Goal: Transaction & Acquisition: Purchase product/service

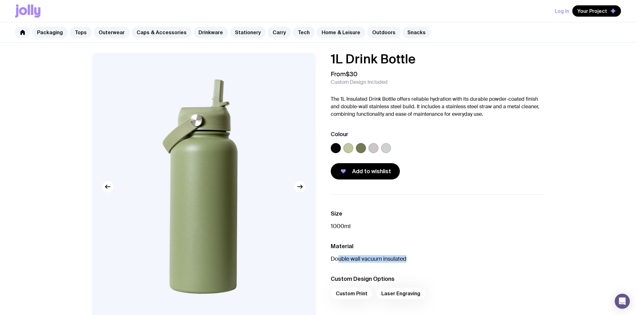
drag, startPoint x: 339, startPoint y: 262, endPoint x: 465, endPoint y: 261, distance: 126.8
click at [465, 261] on p "Double wall vacuum insulated" at bounding box center [436, 259] width 213 height 8
drag, startPoint x: 389, startPoint y: 99, endPoint x: 398, endPoint y: 101, distance: 9.3
click at [390, 99] on p "The 1L Insulated Drink Bottle offers reliable hydration with its durable powder…" at bounding box center [436, 106] width 213 height 23
drag, startPoint x: 427, startPoint y: 102, endPoint x: 394, endPoint y: 98, distance: 33.8
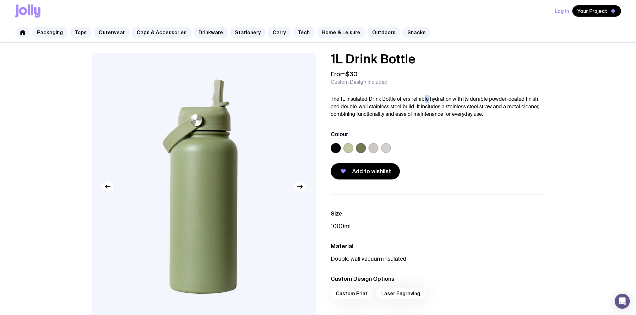
click at [394, 98] on p "The 1L Insulated Drink Bottle offers reliable hydration with its durable powder…" at bounding box center [436, 106] width 213 height 23
drag, startPoint x: 394, startPoint y: 98, endPoint x: 379, endPoint y: 105, distance: 16.3
click at [371, 105] on p "The 1L Insulated Drink Bottle offers reliable hydration with its durable powder…" at bounding box center [436, 106] width 213 height 23
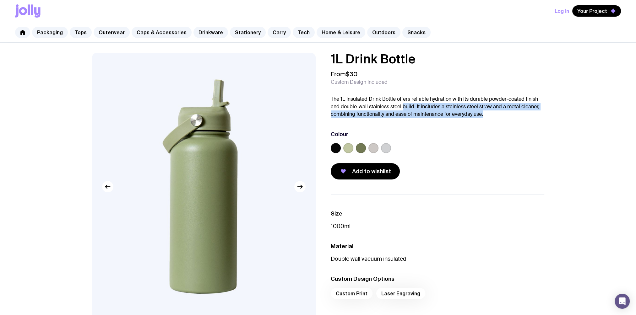
drag, startPoint x: 402, startPoint y: 106, endPoint x: 538, endPoint y: 112, distance: 135.7
click at [538, 112] on p "The 1L Insulated Drink Bottle offers reliable hydration with its durable powder…" at bounding box center [436, 106] width 213 height 23
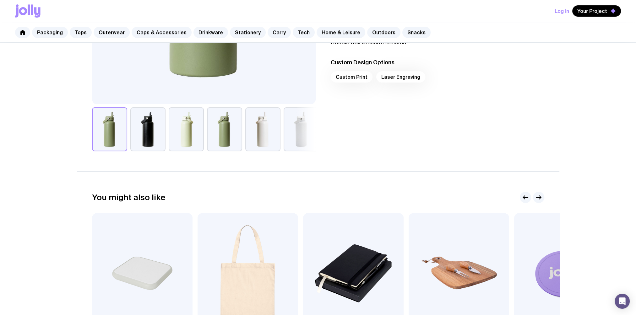
scroll to position [206, 0]
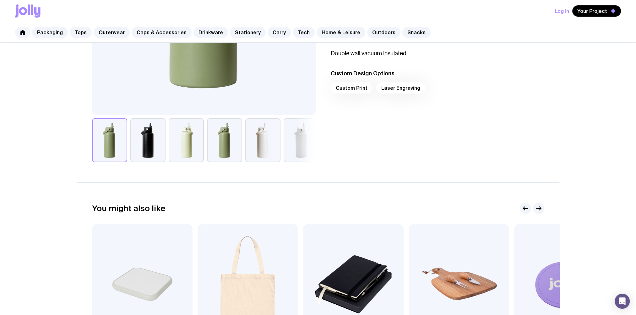
click at [263, 132] on button "button" at bounding box center [262, 140] width 35 height 44
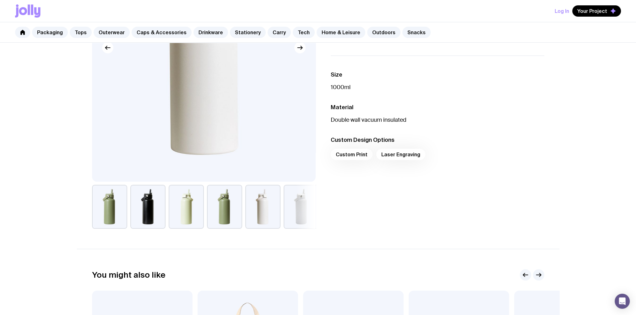
drag, startPoint x: 272, startPoint y: 203, endPoint x: 284, endPoint y: 206, distance: 12.3
click at [271, 203] on button "button" at bounding box center [262, 207] width 35 height 44
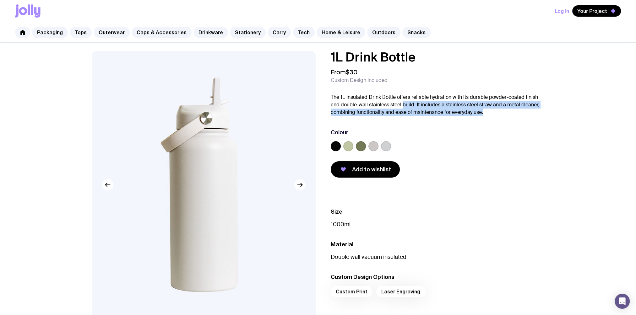
scroll to position [0, 0]
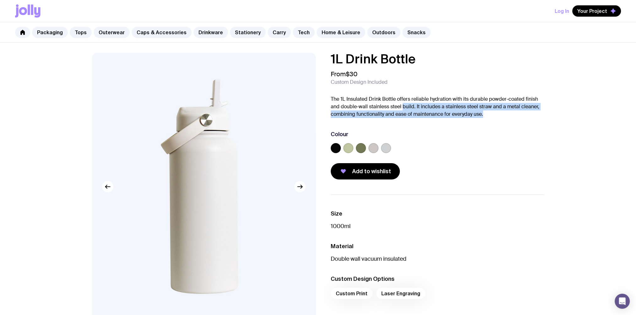
click at [374, 146] on label at bounding box center [373, 148] width 10 height 10
click at [0, 0] on input "radio" at bounding box center [0, 0] width 0 height 0
click at [384, 146] on label at bounding box center [386, 148] width 10 height 10
click at [0, 0] on input "radio" at bounding box center [0, 0] width 0 height 0
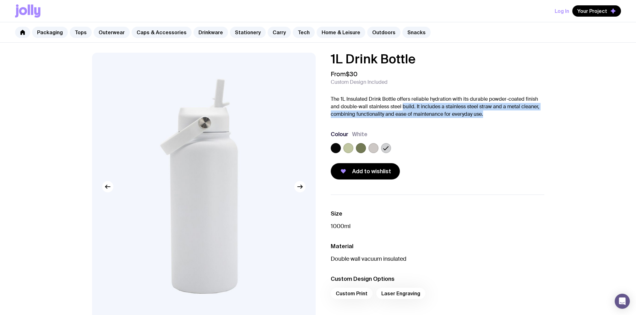
click at [372, 147] on label at bounding box center [373, 148] width 10 height 10
click at [0, 0] on input "radio" at bounding box center [0, 0] width 0 height 0
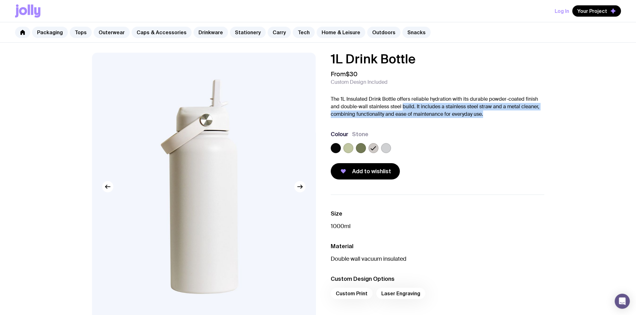
click at [361, 147] on label at bounding box center [361, 148] width 10 height 10
click at [0, 0] on input "radio" at bounding box center [0, 0] width 0 height 0
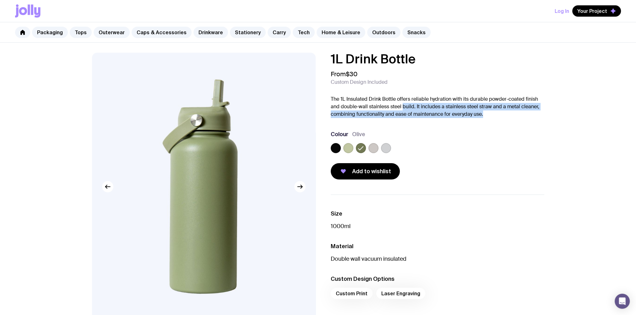
click at [346, 146] on label at bounding box center [348, 148] width 10 height 10
click at [0, 0] on input "radio" at bounding box center [0, 0] width 0 height 0
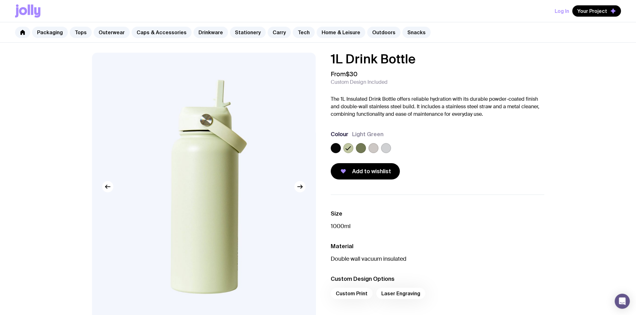
click at [340, 146] on div at bounding box center [335, 148] width 10 height 10
click at [333, 146] on label at bounding box center [335, 148] width 10 height 10
click at [0, 0] on input "radio" at bounding box center [0, 0] width 0 height 0
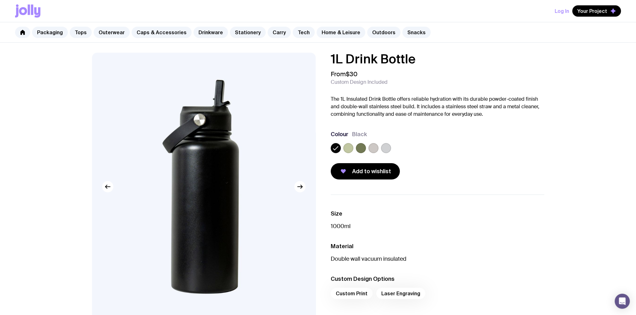
click at [371, 147] on label at bounding box center [373, 148] width 10 height 10
click at [0, 0] on input "radio" at bounding box center [0, 0] width 0 height 0
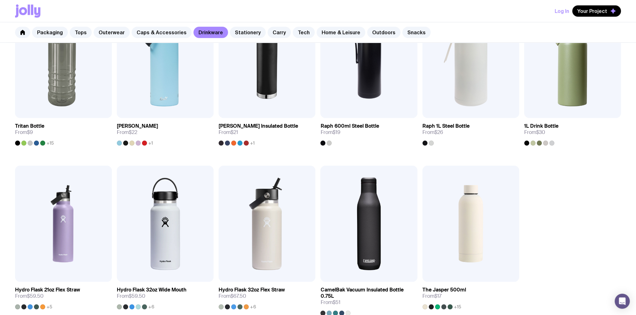
scroll to position [400, 0]
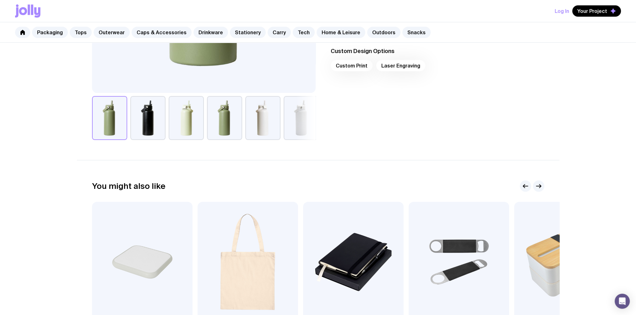
scroll to position [92, 0]
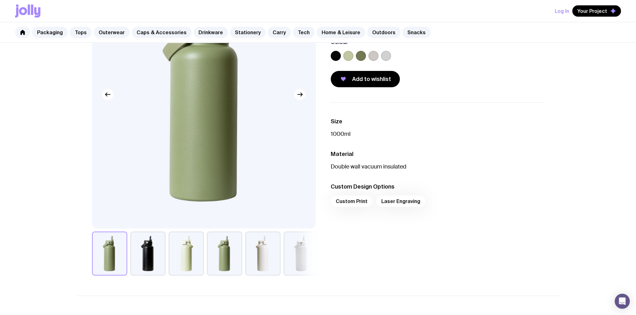
click at [500, 185] on h3 "Custom Design Options" at bounding box center [436, 187] width 213 height 8
